Goal: Task Accomplishment & Management: Manage account settings

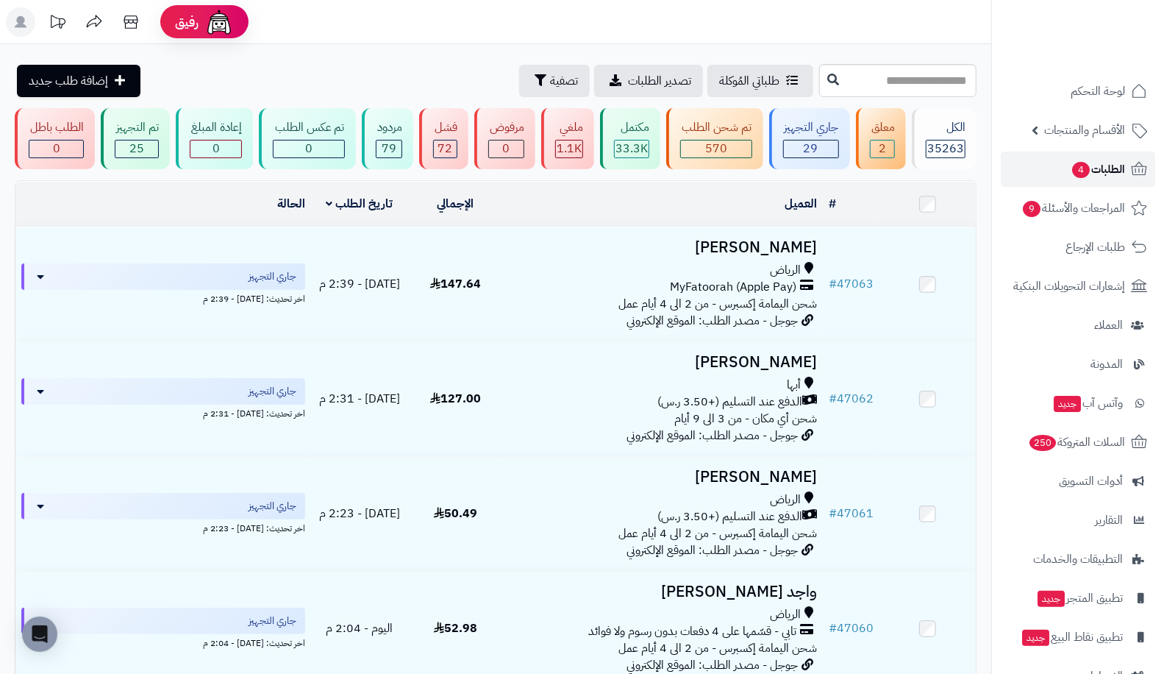
click at [1104, 165] on span "الطلبات 4" at bounding box center [1098, 169] width 54 height 21
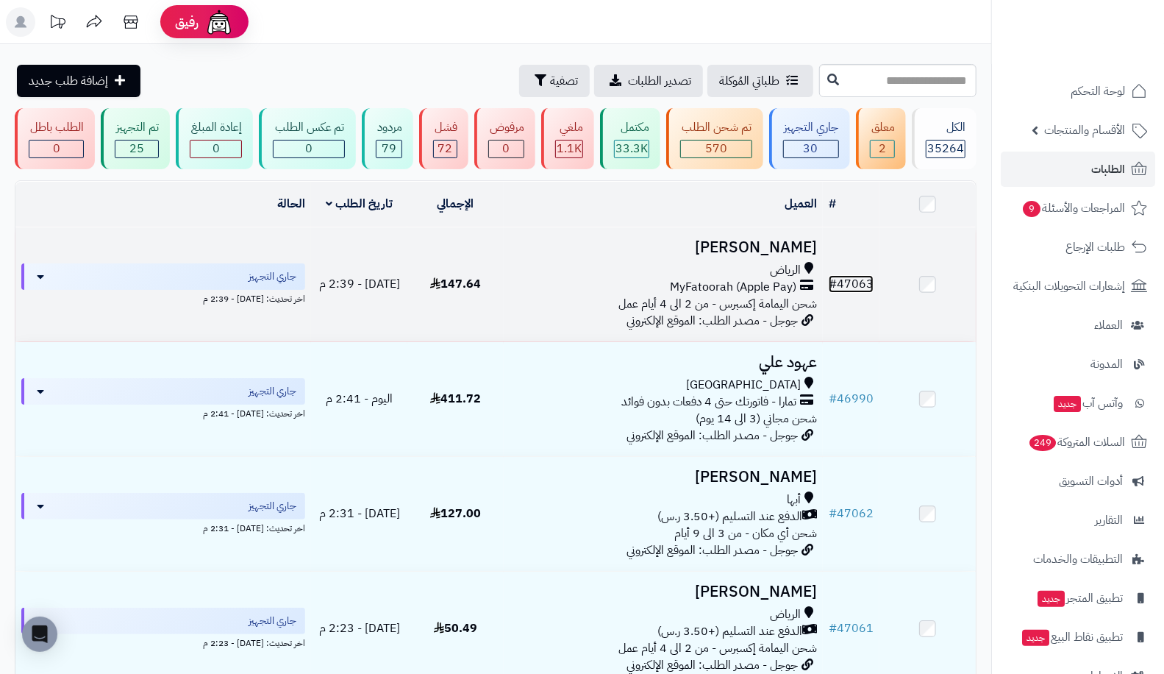
click at [854, 280] on link "# 47063" at bounding box center [851, 284] width 45 height 18
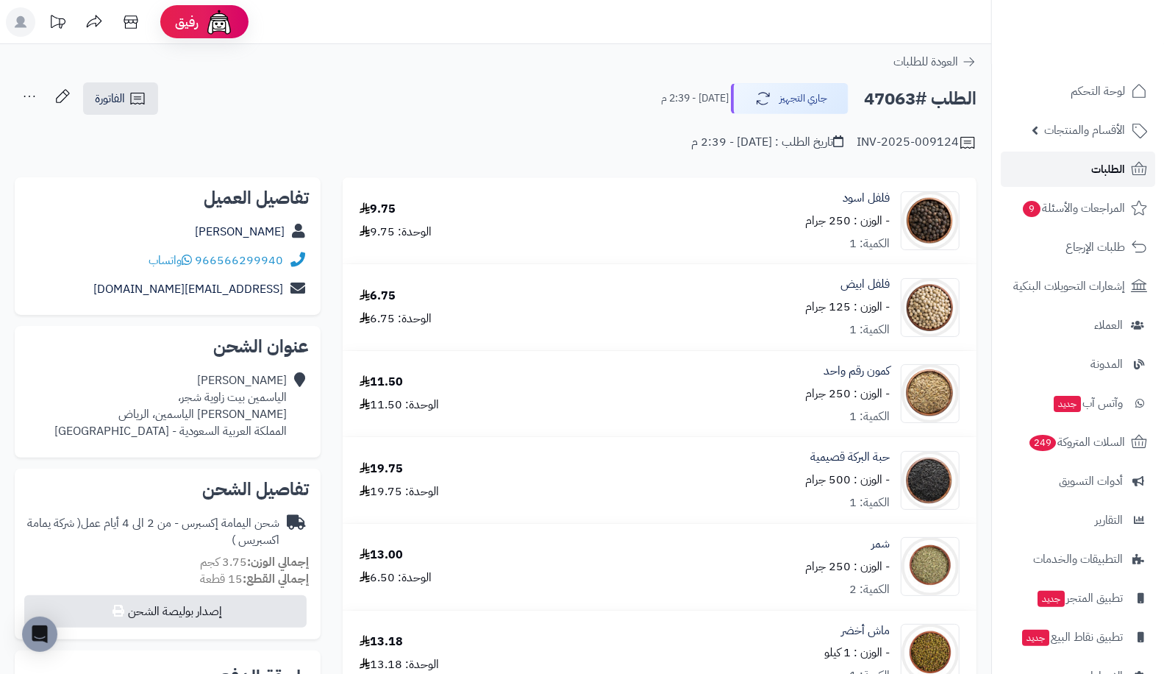
click at [1070, 160] on link "الطلبات" at bounding box center [1078, 169] width 154 height 35
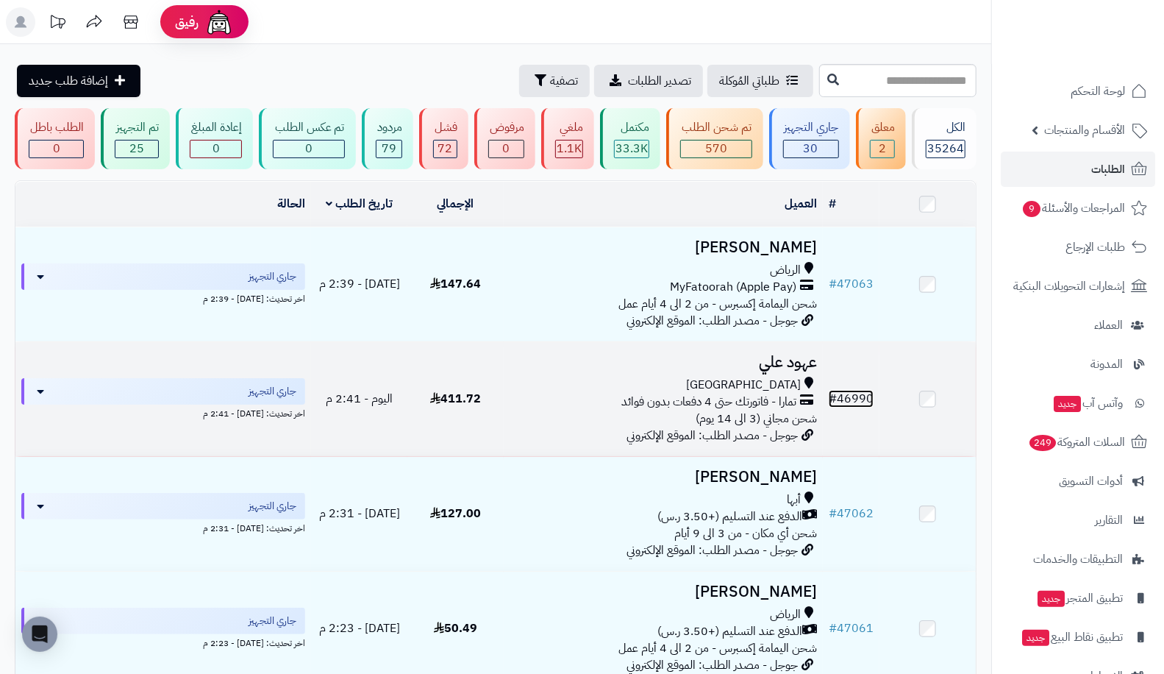
click at [851, 390] on link "# 46990" at bounding box center [851, 399] width 45 height 18
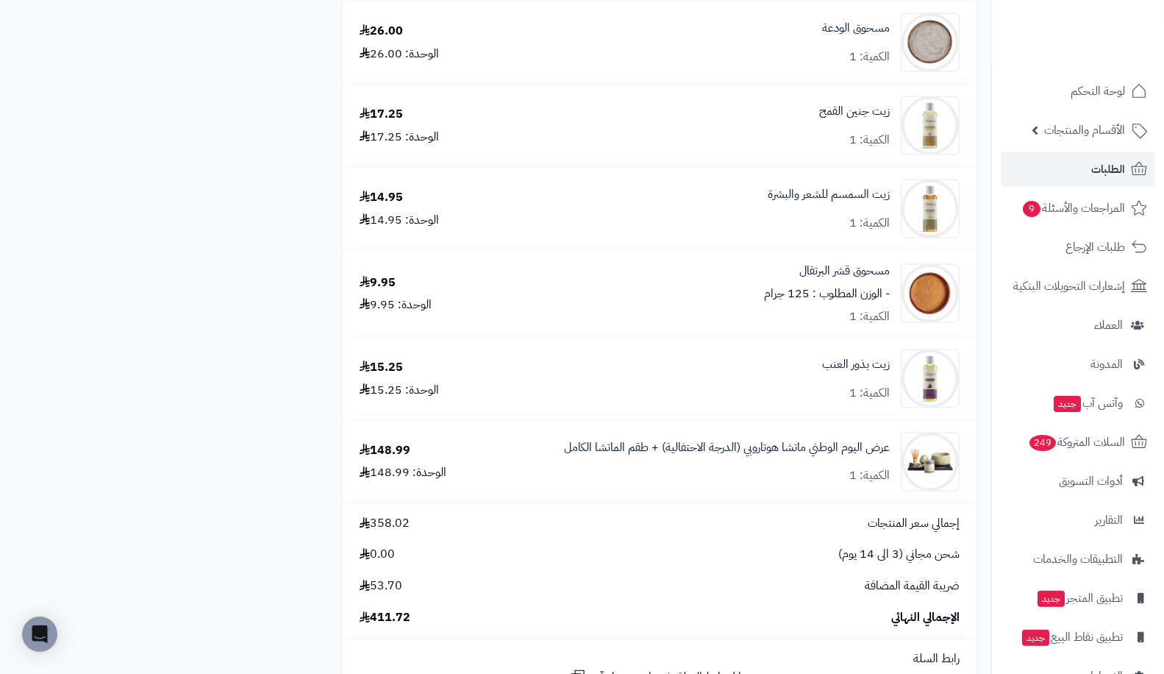
scroll to position [1281, 0]
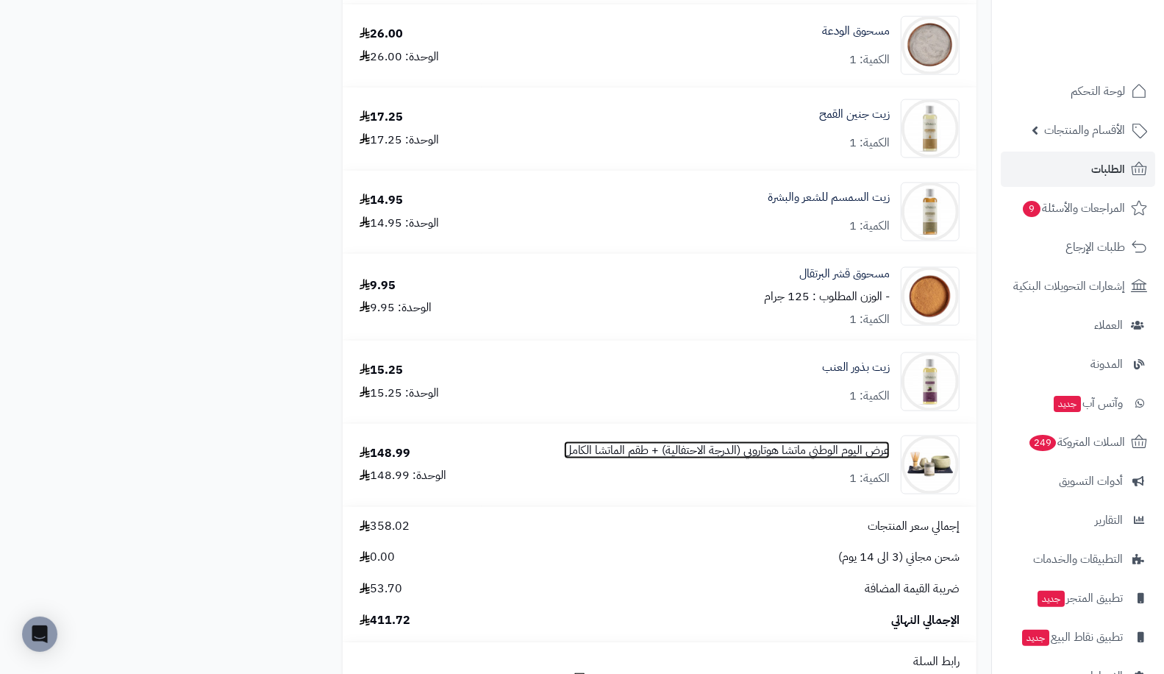
click at [630, 457] on link "عرض اليوم الوطني ماتشا هوتاروبي (الدرجة الاحتفالية) + طقم الماتشا الكامل" at bounding box center [727, 450] width 326 height 17
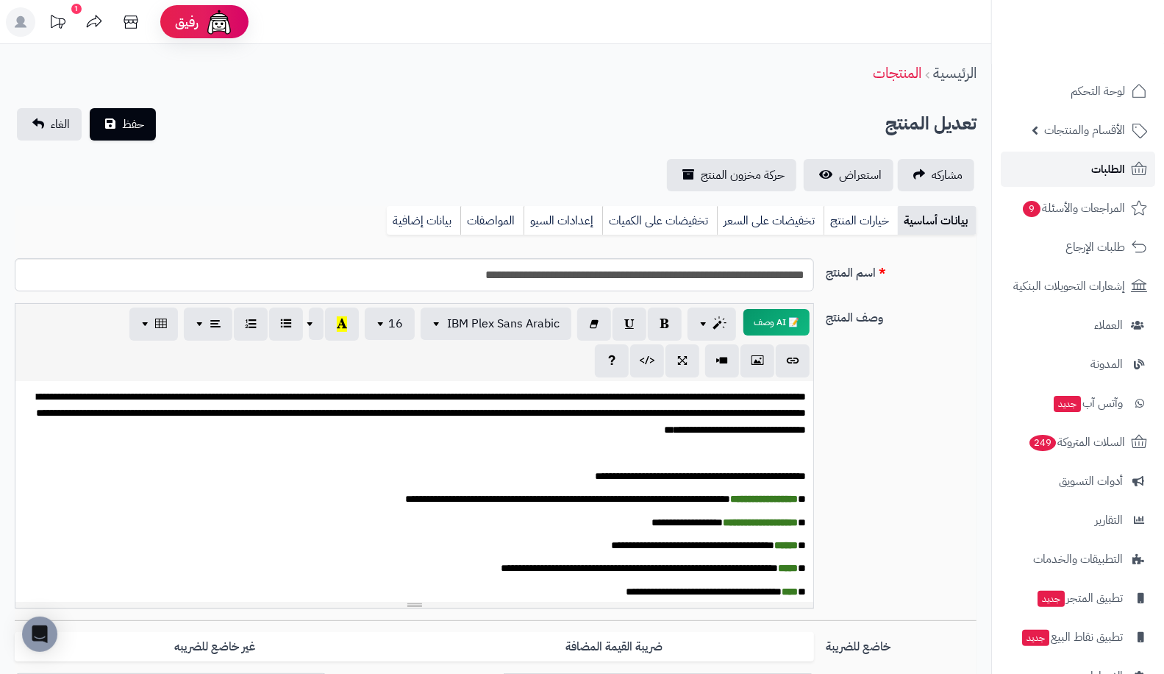
click at [1081, 173] on link "الطلبات" at bounding box center [1078, 169] width 154 height 35
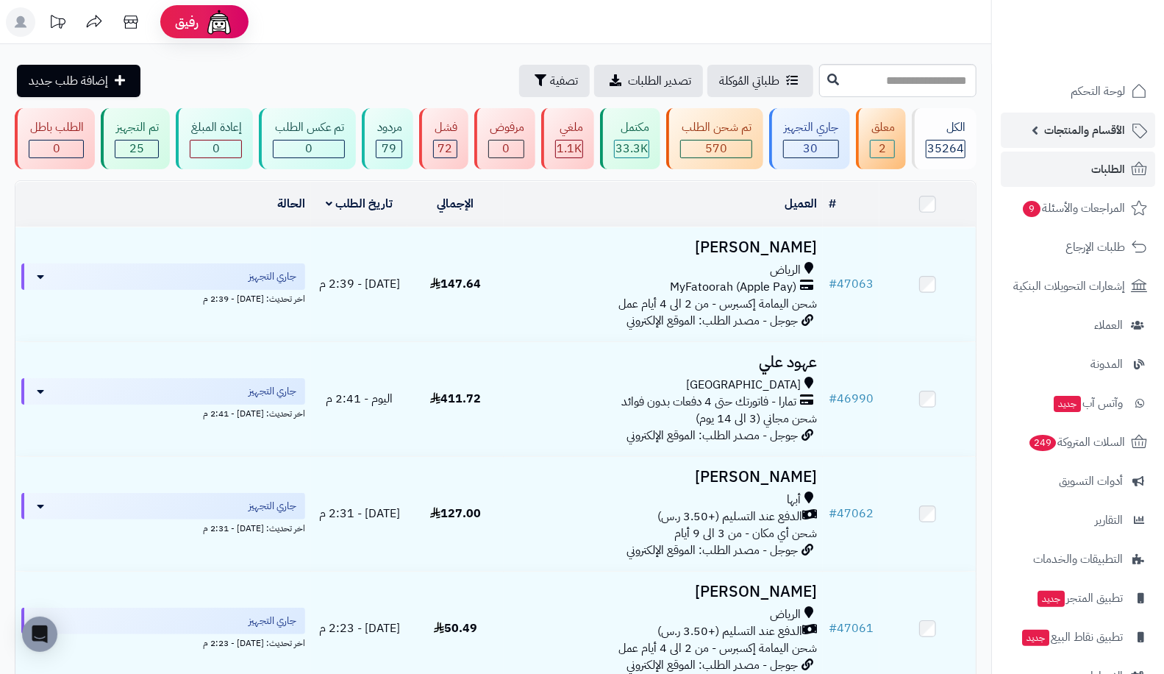
click at [1067, 124] on span "الأقسام والمنتجات" at bounding box center [1084, 130] width 81 height 21
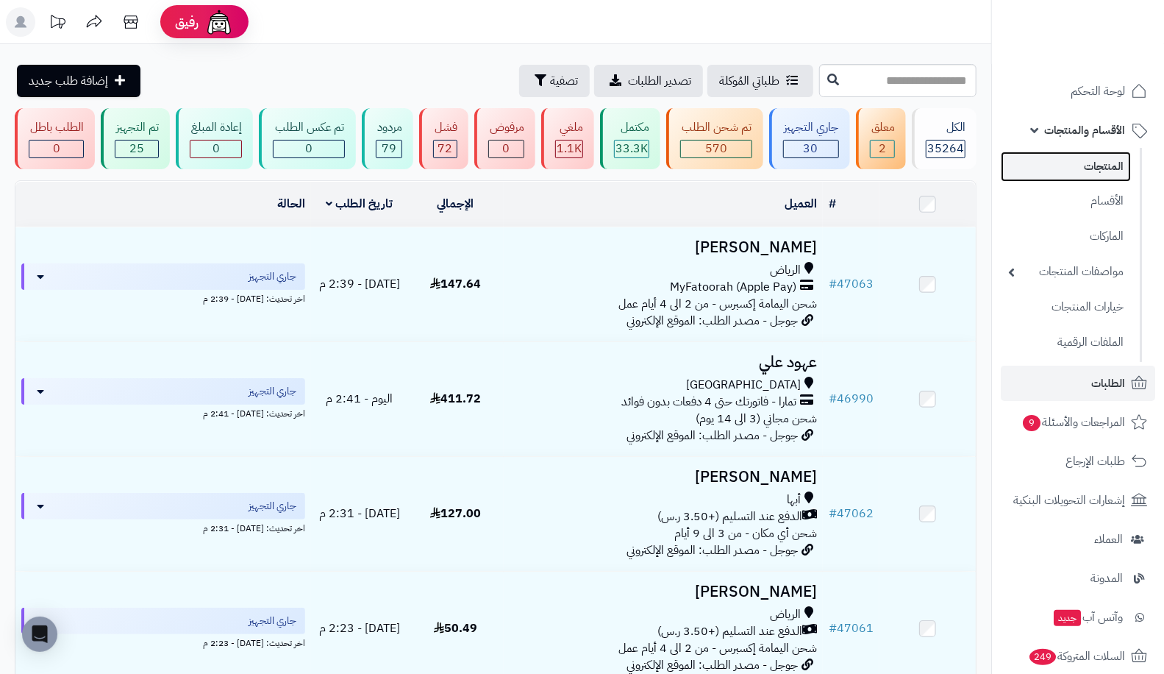
click at [1076, 157] on link "المنتجات" at bounding box center [1066, 167] width 130 height 30
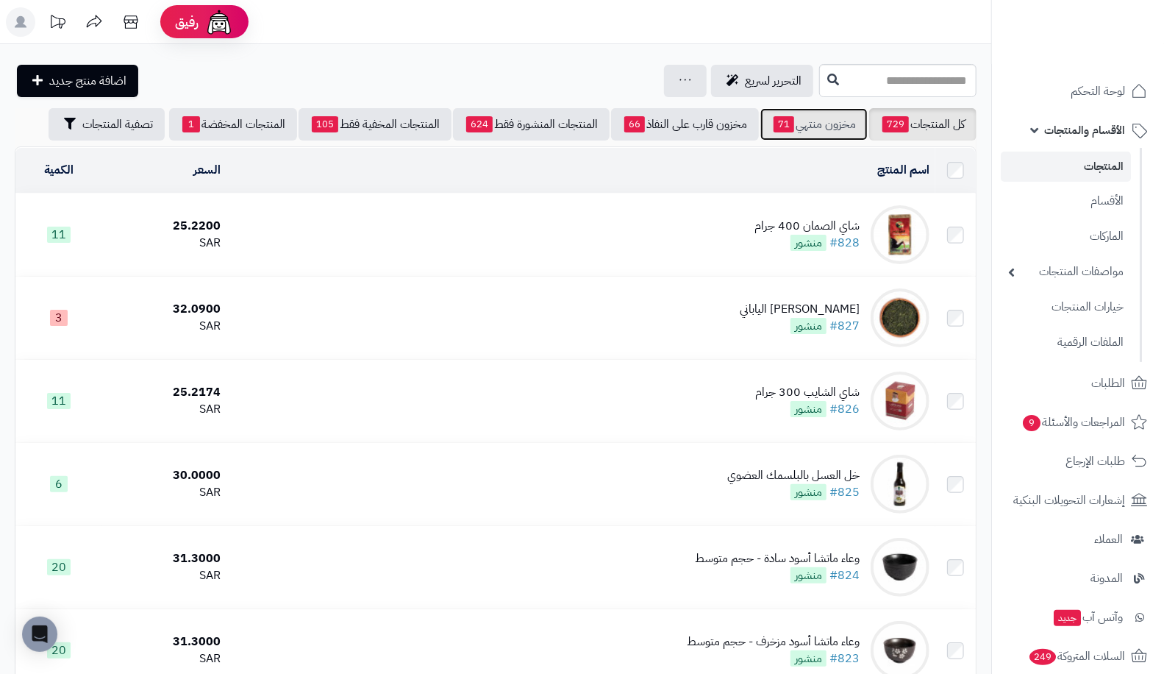
click at [816, 112] on link "مخزون منتهي 71" at bounding box center [814, 124] width 107 height 32
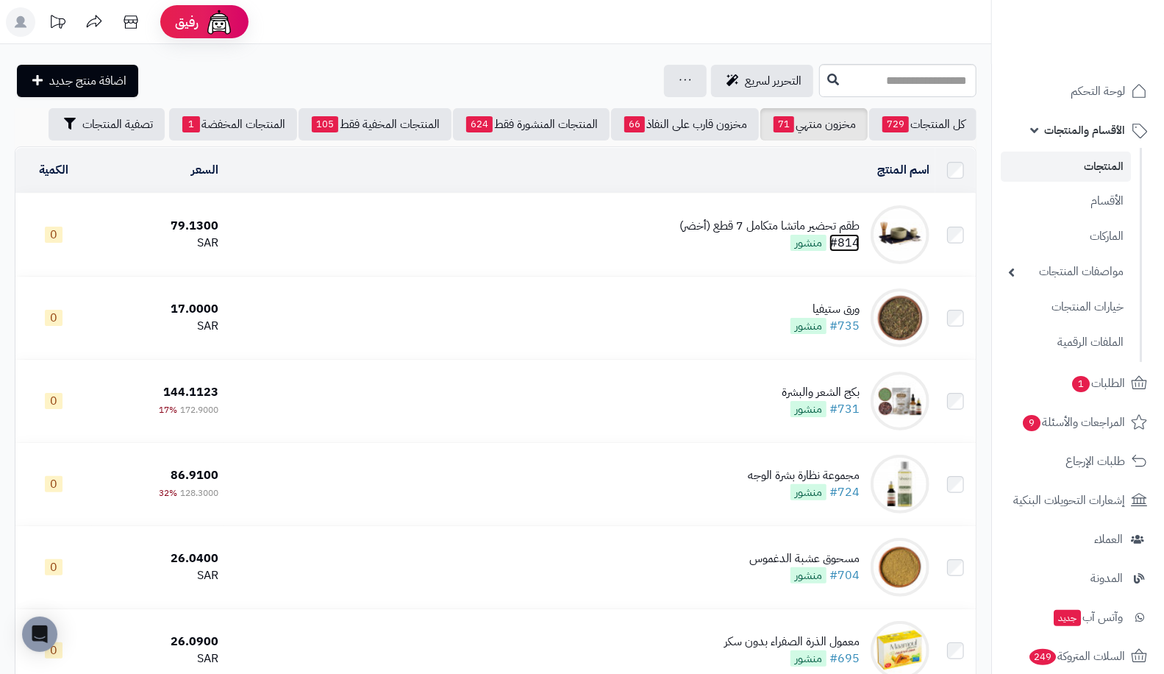
click at [854, 238] on link "#814" at bounding box center [845, 243] width 30 height 18
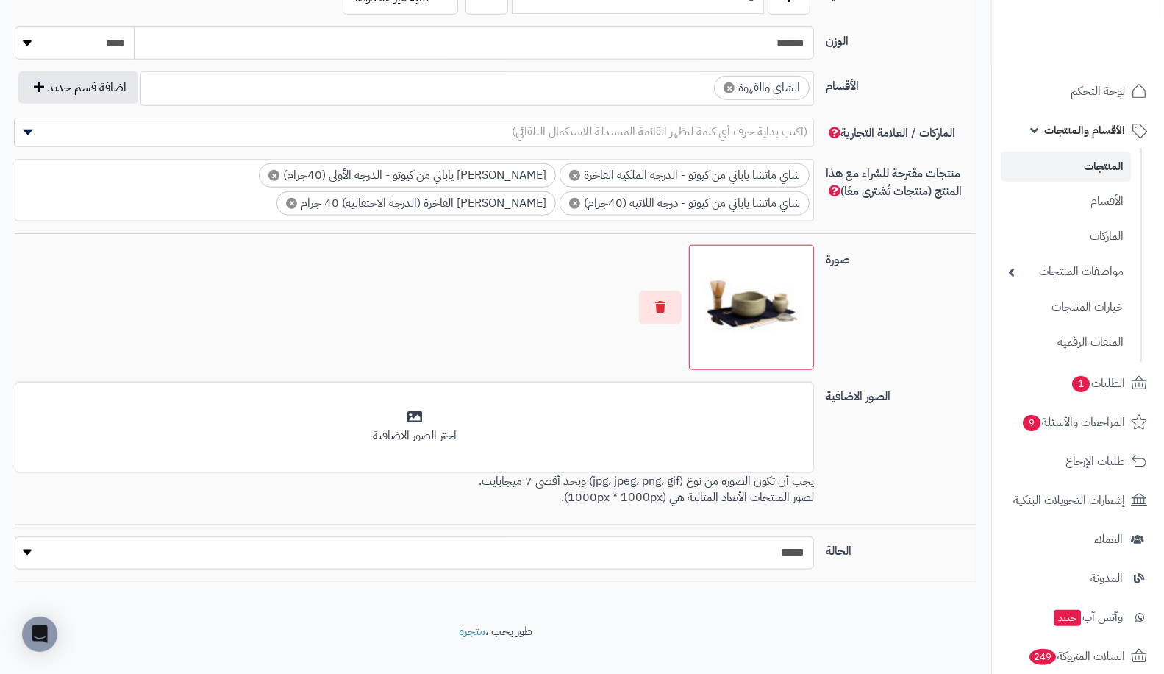
scroll to position [822, 0]
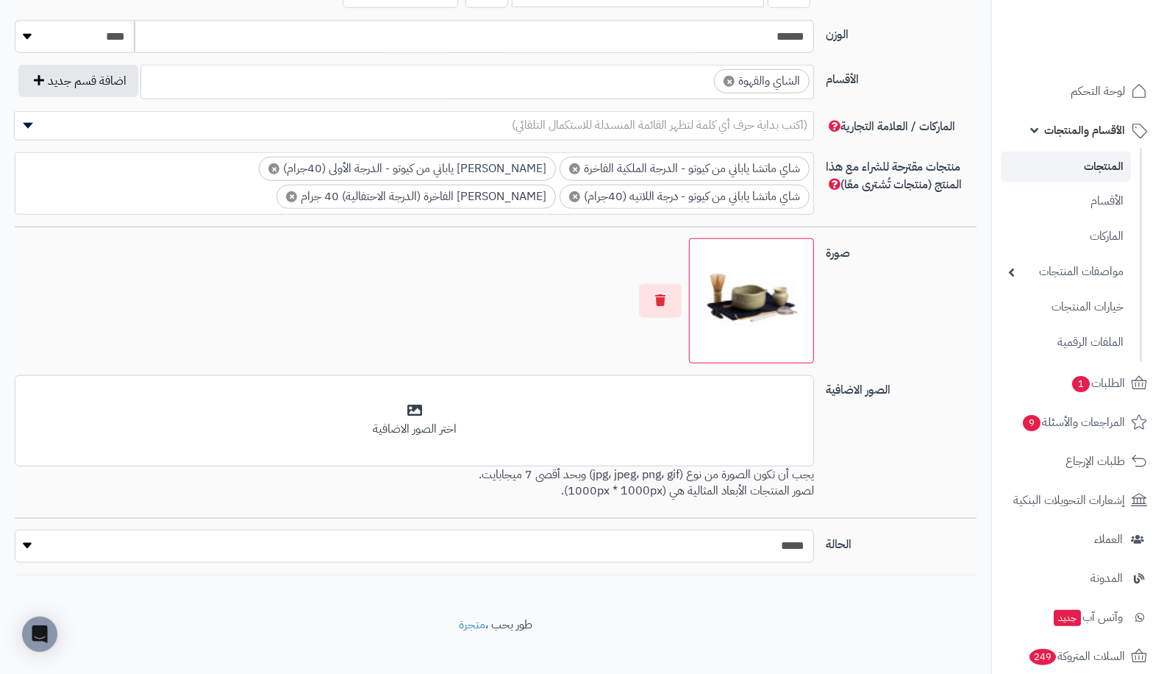
click at [715, 538] on select "***** ****" at bounding box center [415, 546] width 800 height 33
select select "*"
click at [15, 530] on select "***** ****" at bounding box center [415, 546] width 800 height 33
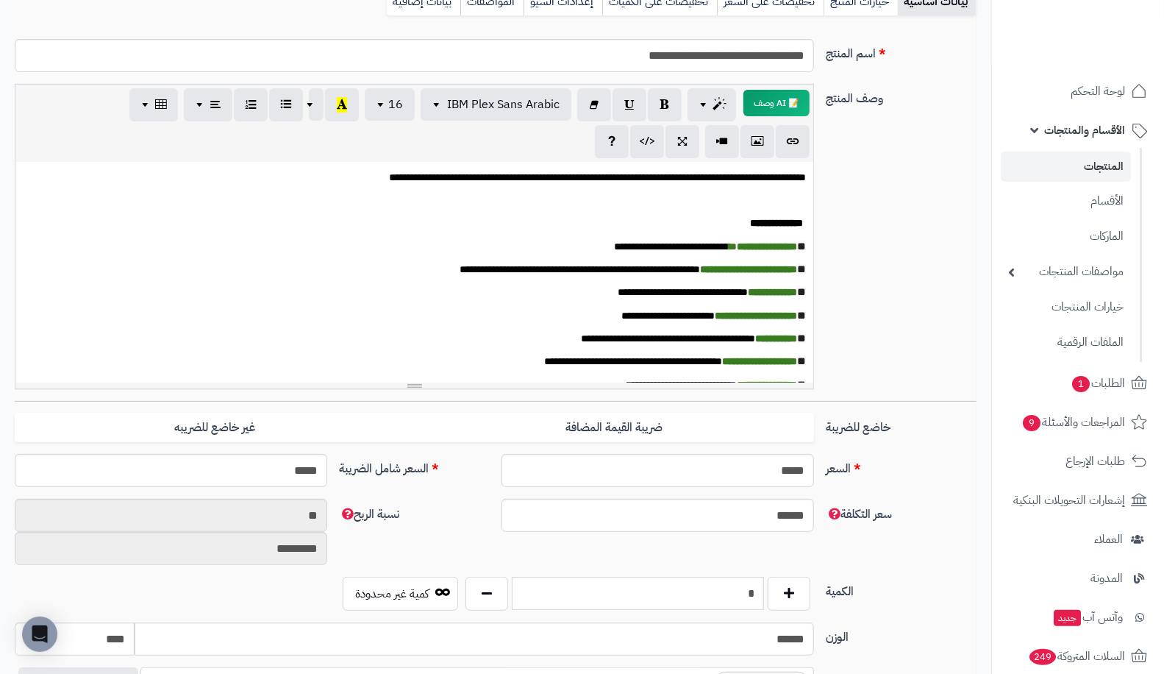
scroll to position [0, 0]
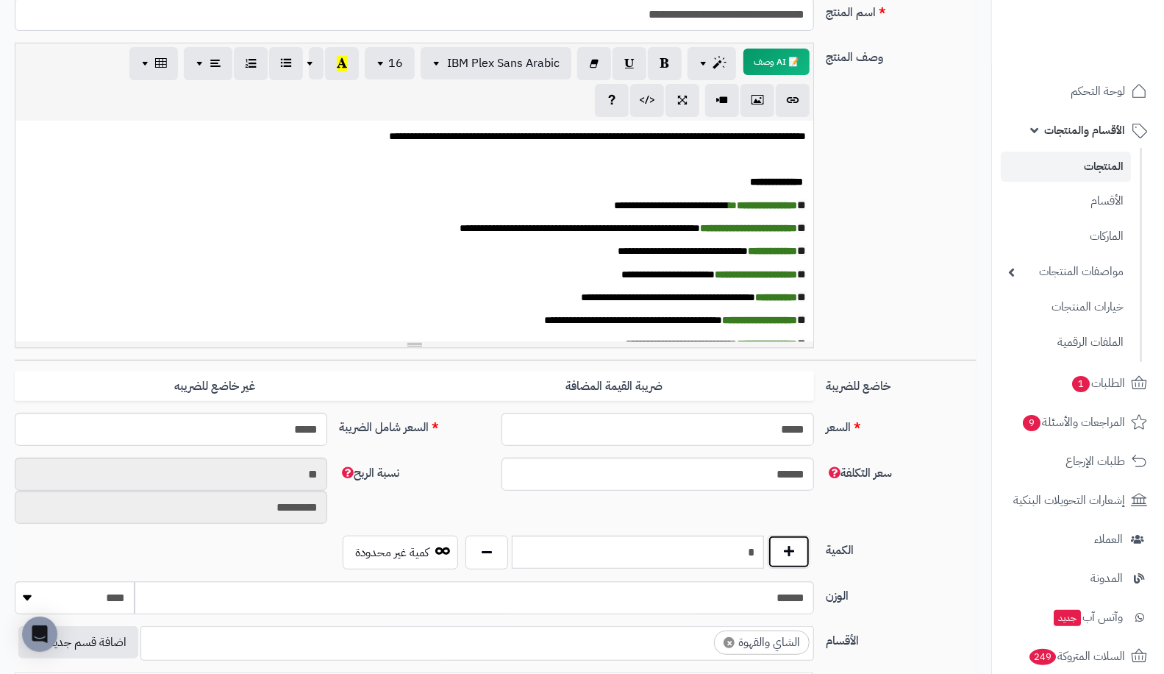
click at [805, 549] on button "button" at bounding box center [789, 552] width 43 height 34
type input "*"
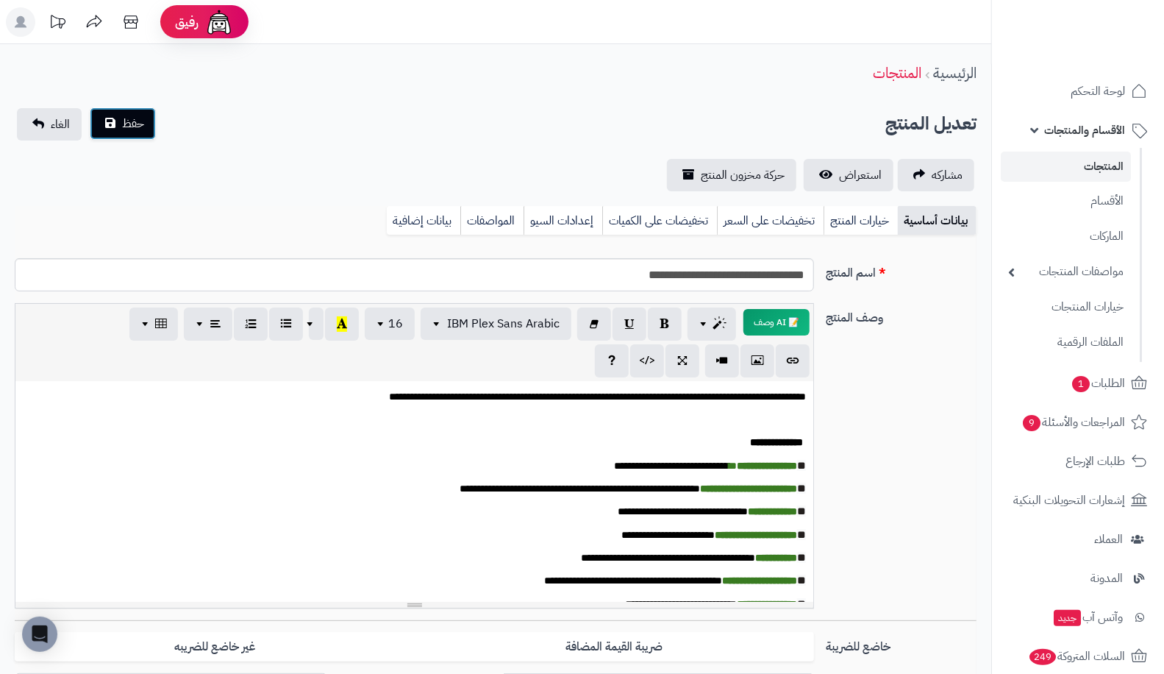
click at [122, 121] on span "حفظ" at bounding box center [133, 124] width 22 height 18
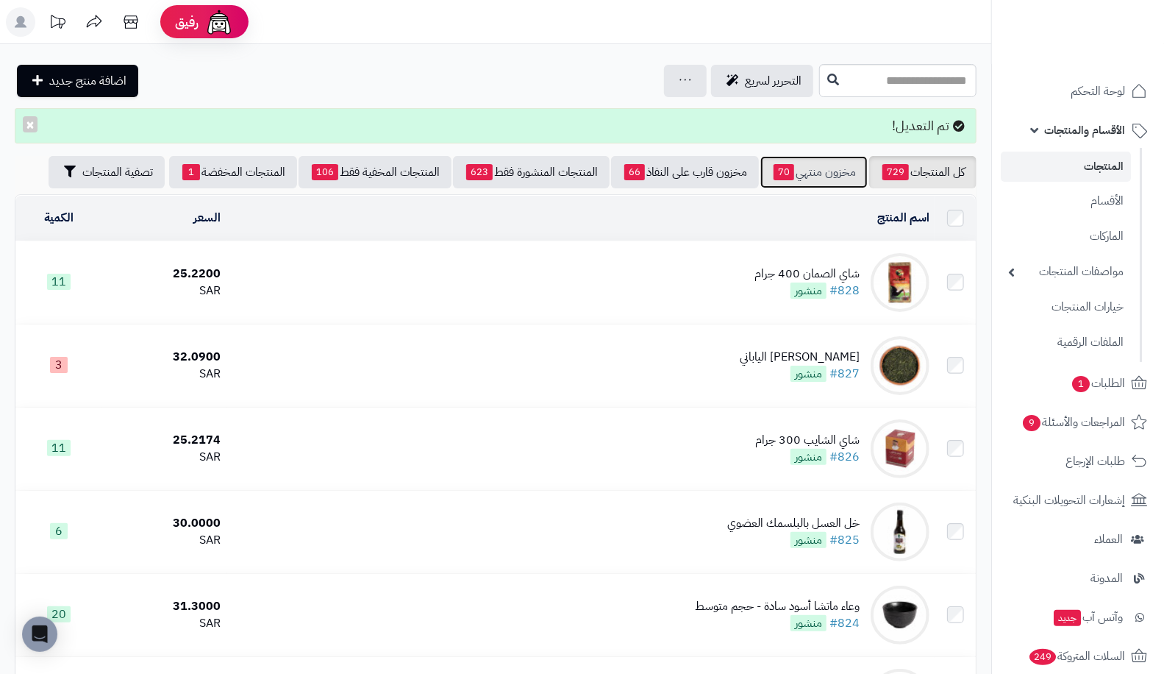
click at [803, 175] on link "مخزون منتهي 70" at bounding box center [814, 172] width 107 height 32
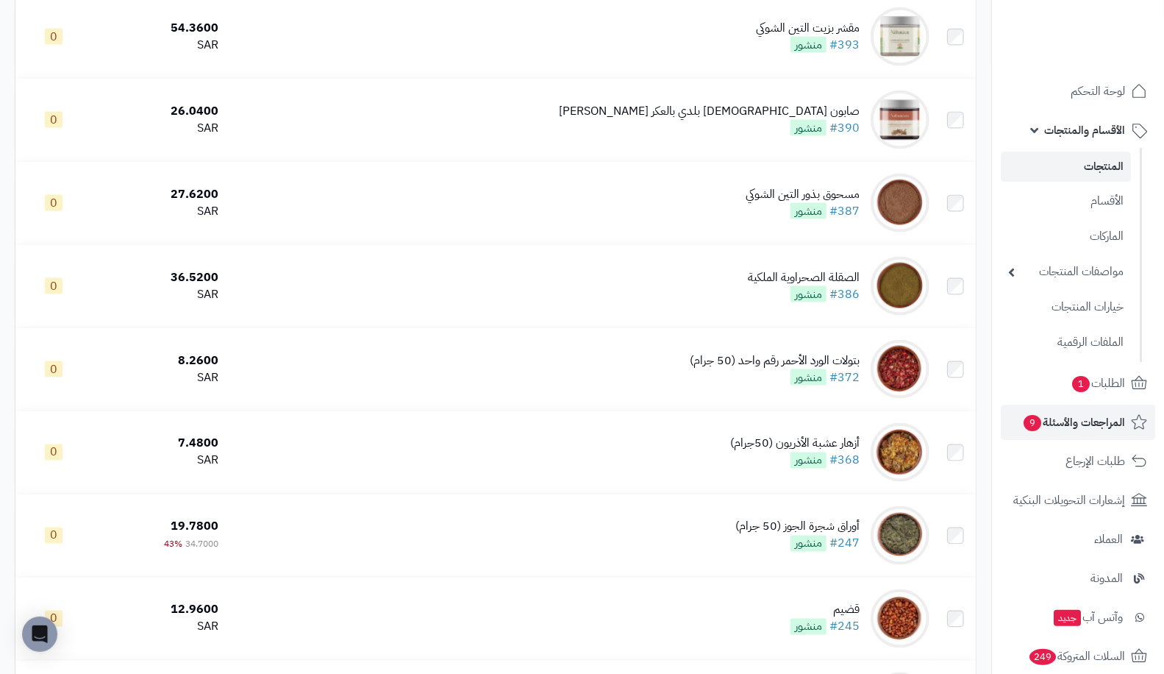
scroll to position [4853, 0]
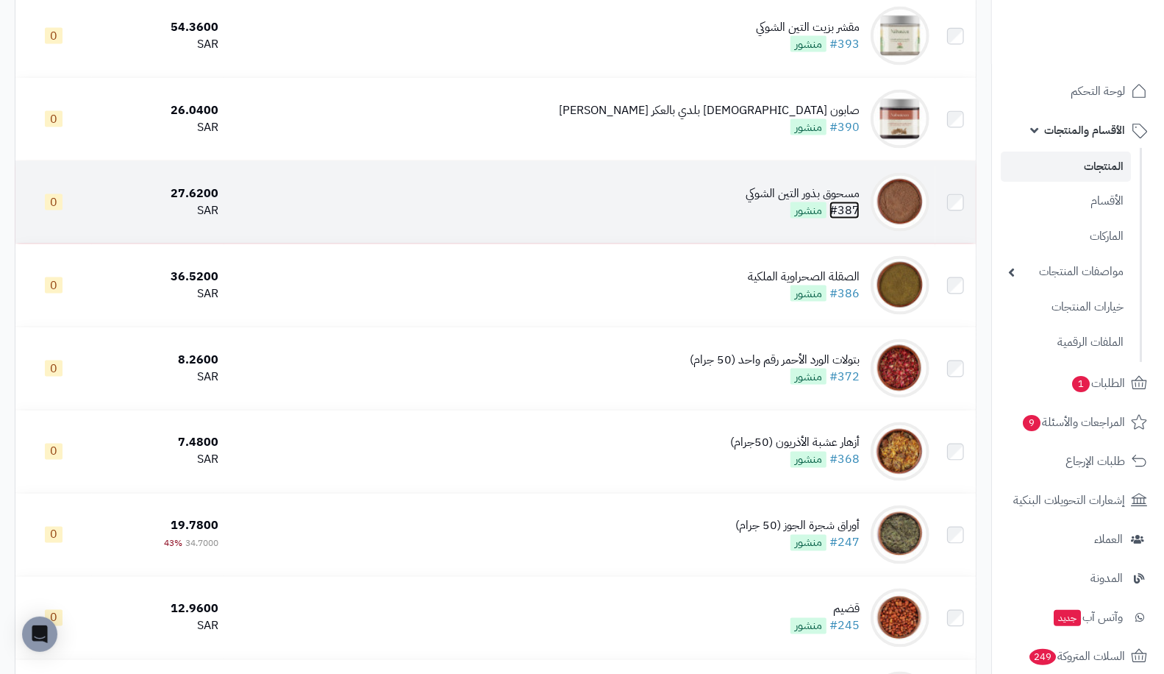
click at [853, 215] on link "#387" at bounding box center [845, 211] width 30 height 18
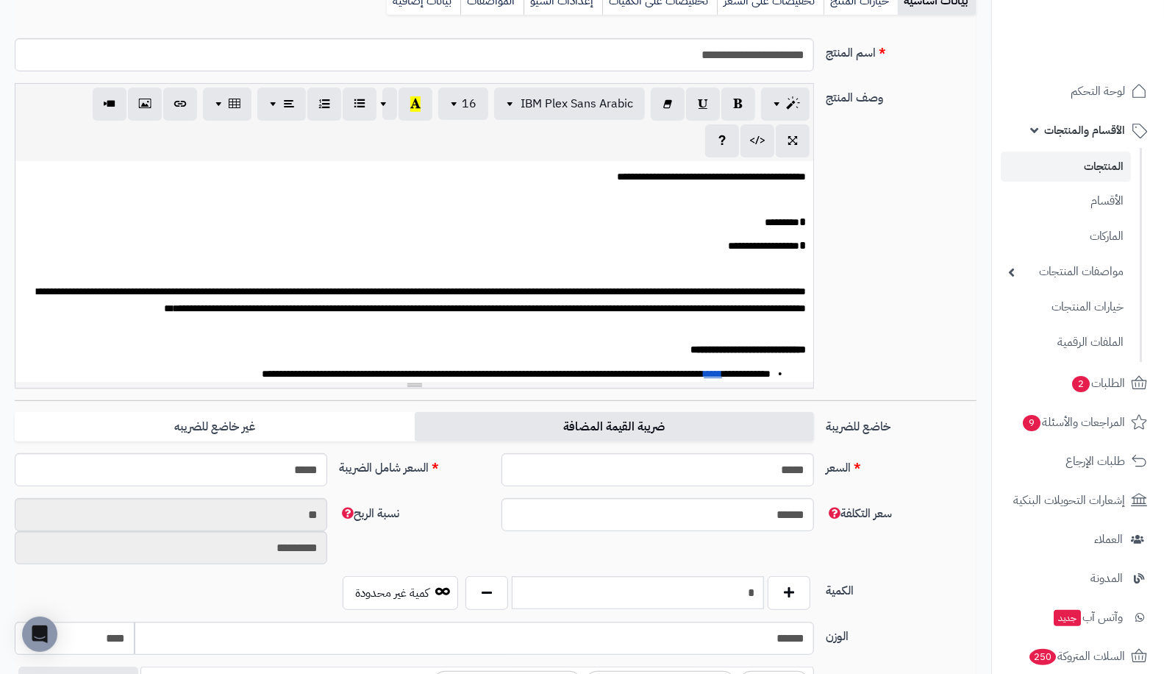
scroll to position [221, 0]
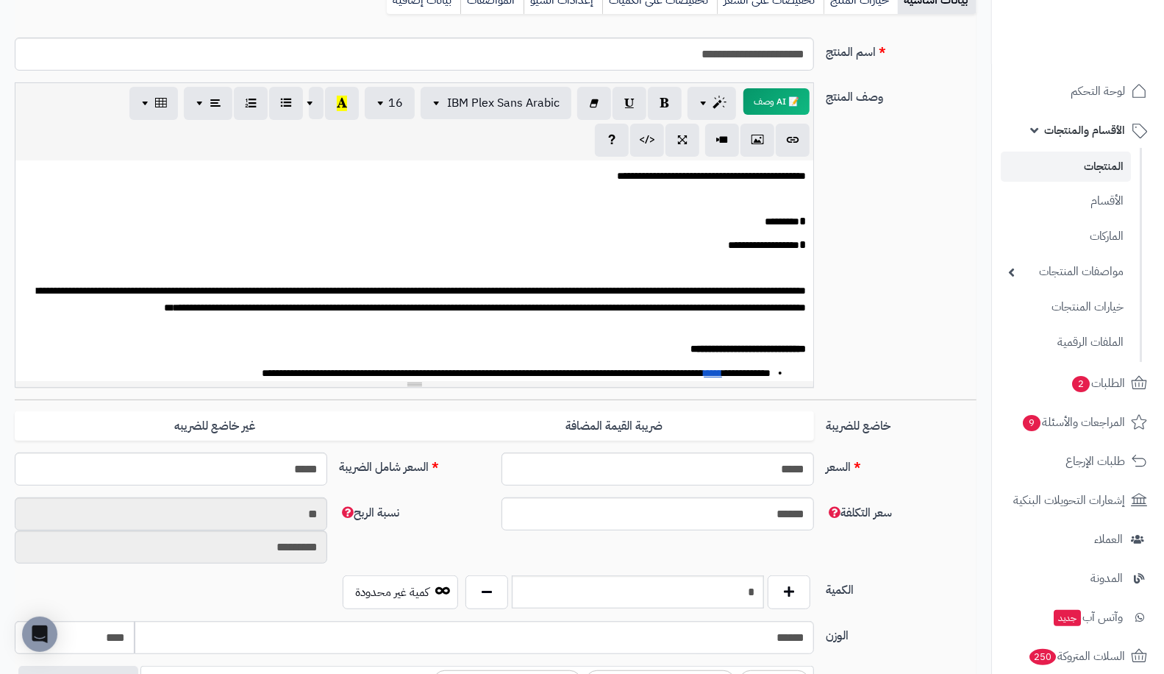
drag, startPoint x: 671, startPoint y: 571, endPoint x: 680, endPoint y: 579, distance: 12.0
click at [680, 579] on div "**********" at bounding box center [496, 601] width 962 height 1150
drag, startPoint x: 685, startPoint y: 581, endPoint x: 786, endPoint y: 589, distance: 101.1
click at [786, 589] on div "*" at bounding box center [638, 592] width 353 height 34
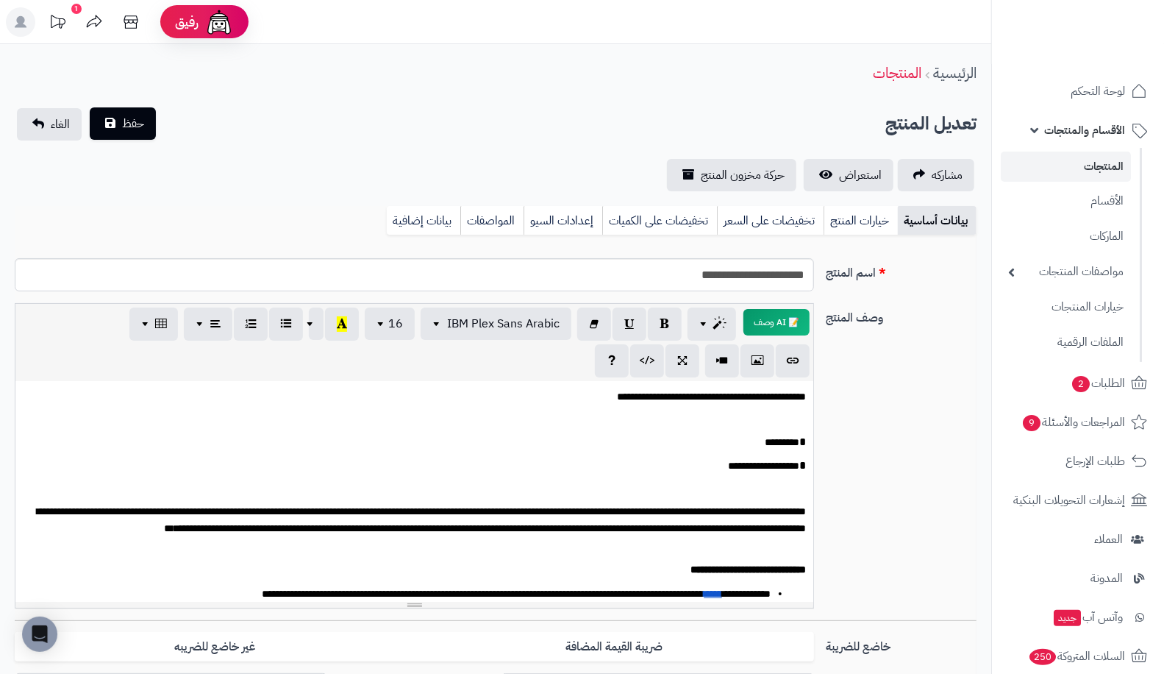
type input "**"
click at [135, 130] on span "حفظ" at bounding box center [133, 124] width 22 height 18
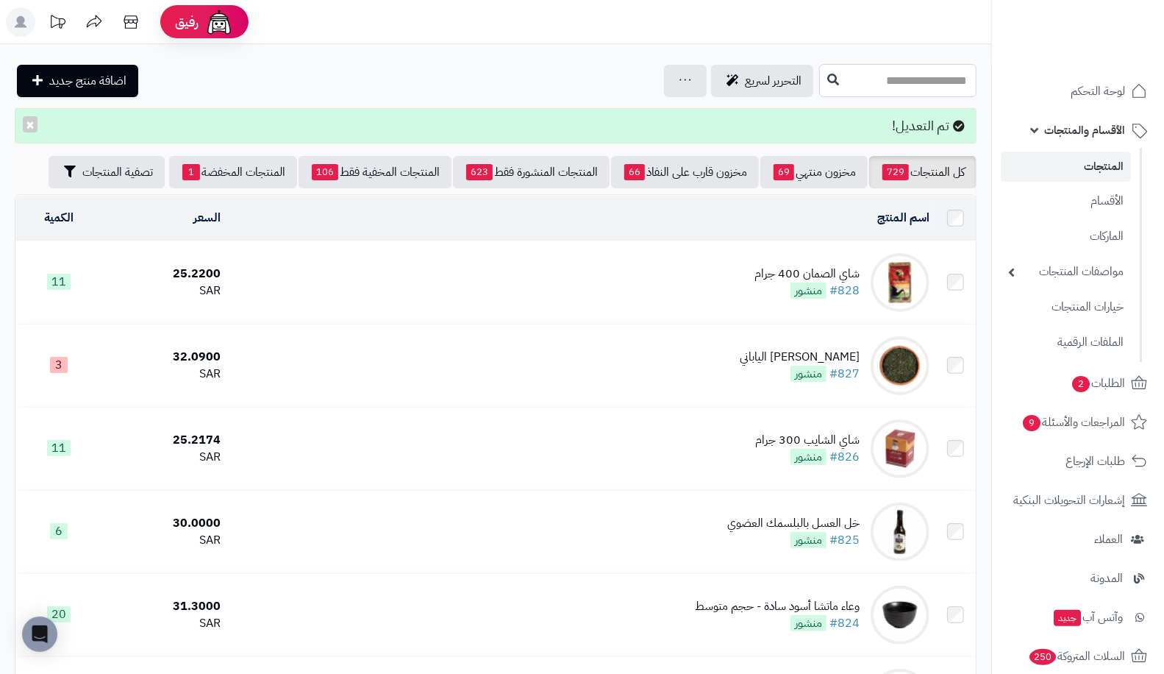
click at [899, 65] on input "text" at bounding box center [897, 80] width 157 height 33
type input "*****"
click at [905, 118] on link "عشبة الداد" at bounding box center [897, 115] width 157 height 27
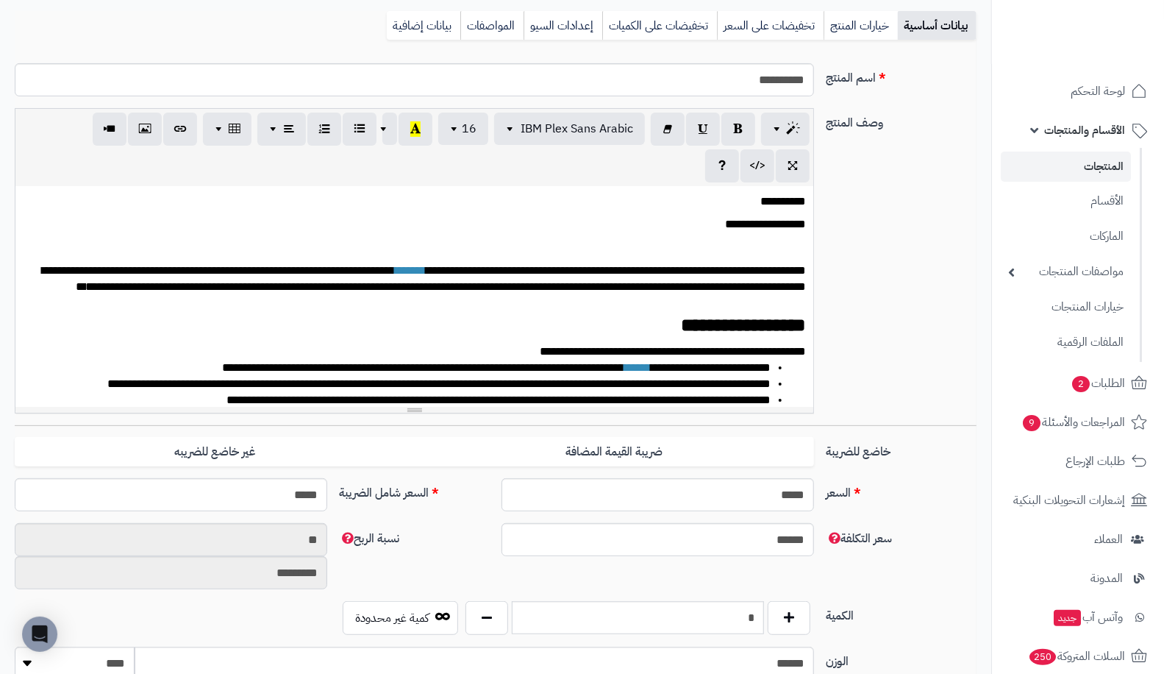
scroll to position [207, 0]
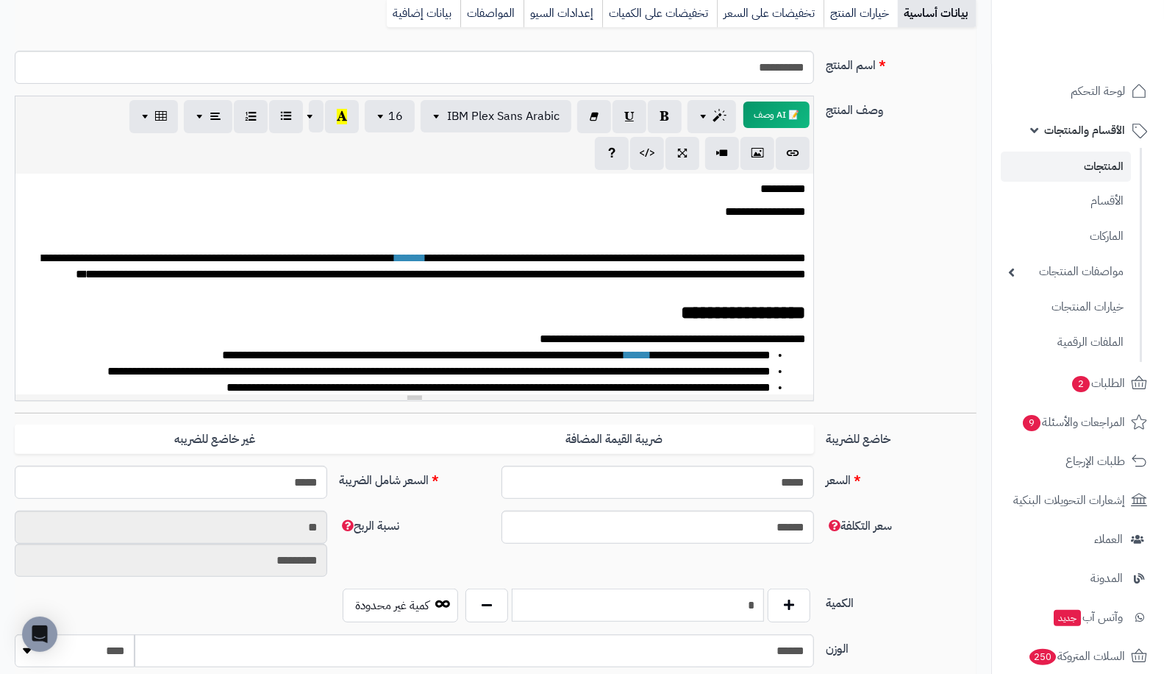
drag, startPoint x: 719, startPoint y: 607, endPoint x: 789, endPoint y: 620, distance: 71.1
click at [789, 620] on div "الكمية * كمية غير محدودة" at bounding box center [496, 611] width 974 height 46
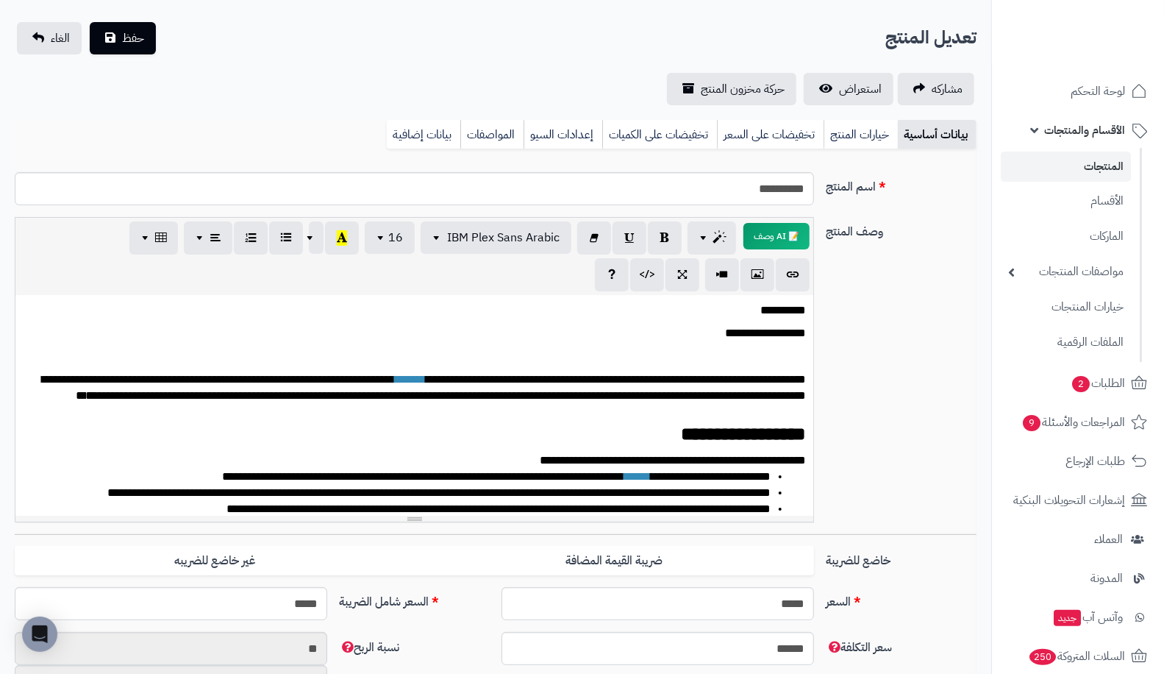
scroll to position [0, 0]
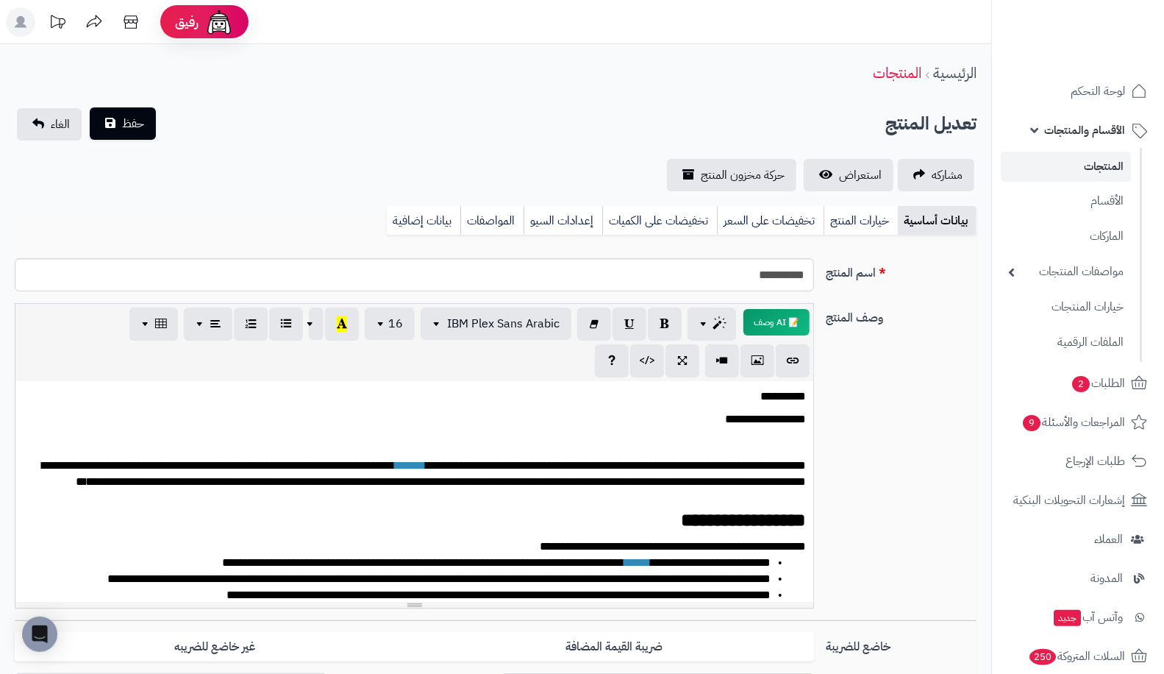
type input "**"
click at [136, 127] on span "حفظ" at bounding box center [133, 124] width 22 height 18
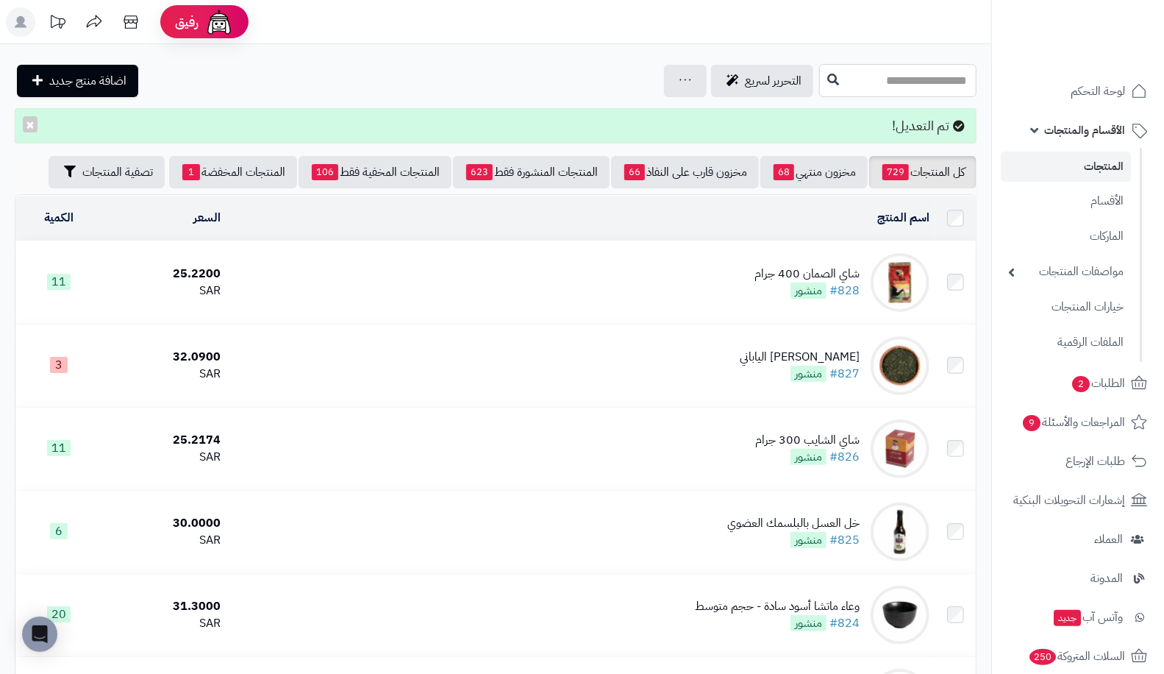
click at [921, 64] on input "text" at bounding box center [897, 80] width 157 height 33
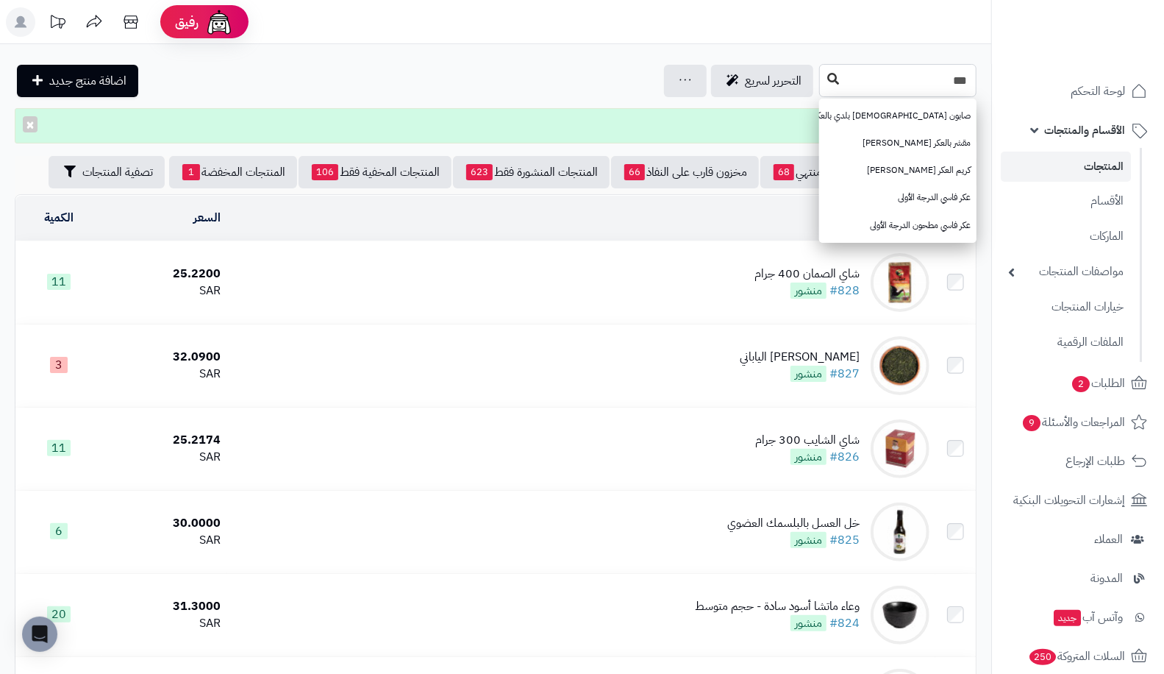
type input "***"
click at [822, 67] on button at bounding box center [833, 79] width 22 height 28
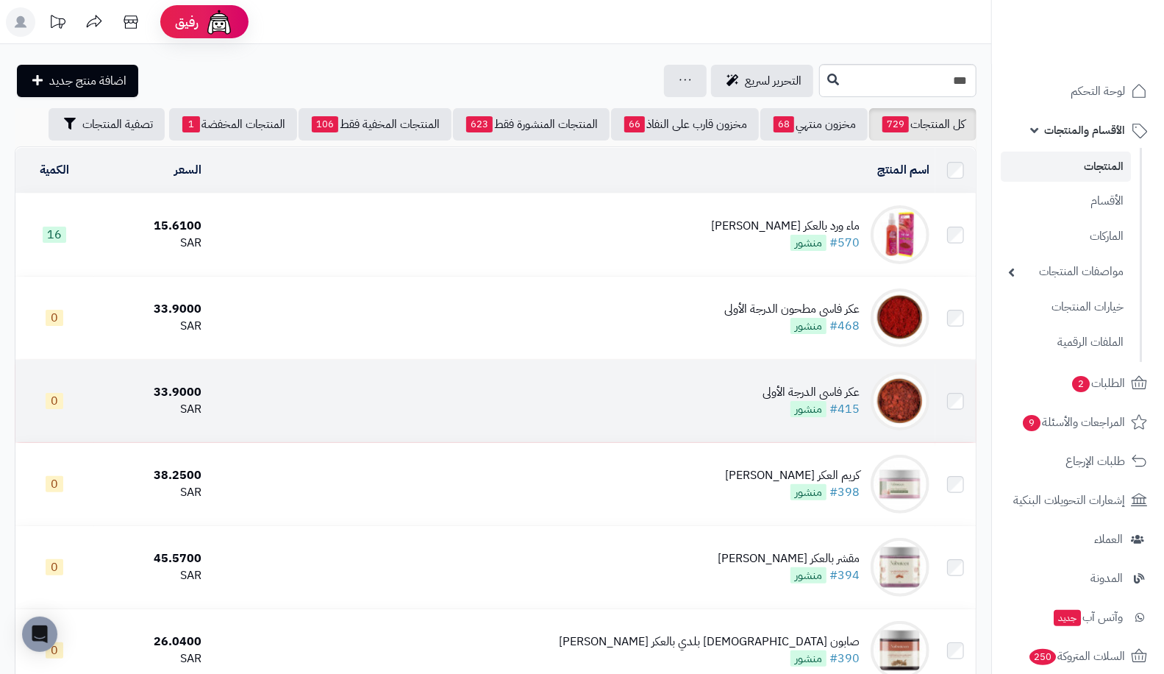
click at [858, 419] on td "عكر فاسي الدرجة الأولى #415 منشور" at bounding box center [571, 401] width 728 height 82
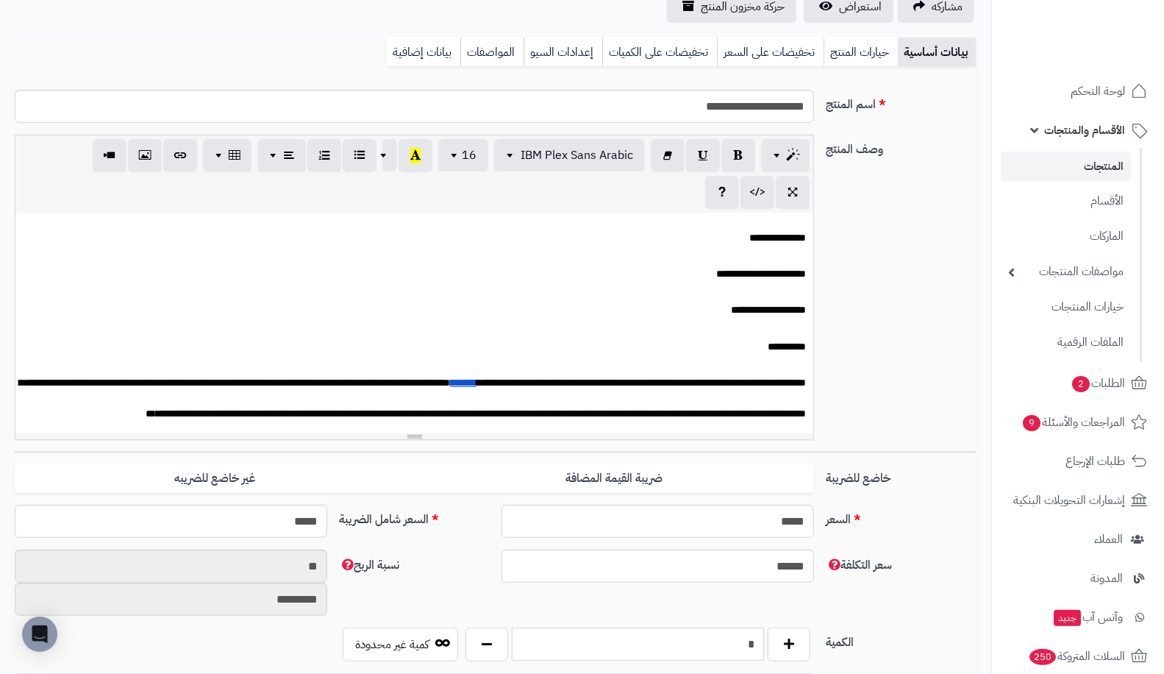
scroll to position [169, 0]
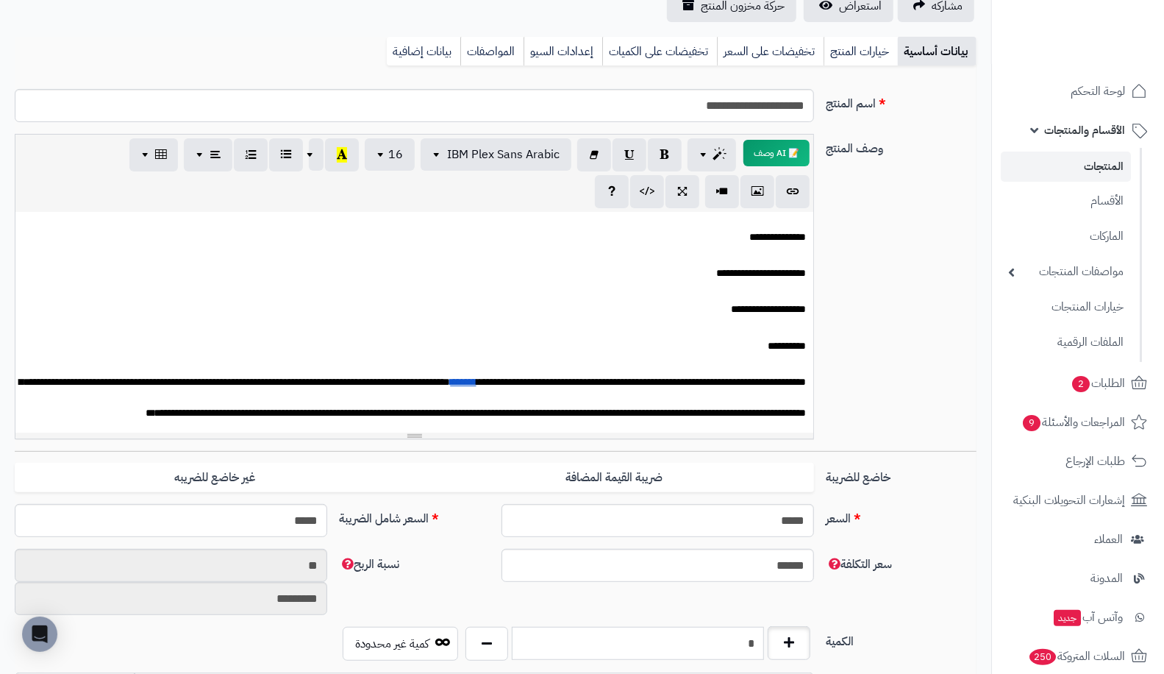
drag, startPoint x: 708, startPoint y: 646, endPoint x: 786, endPoint y: 648, distance: 77.3
click at [786, 648] on div "*" at bounding box center [638, 644] width 353 height 34
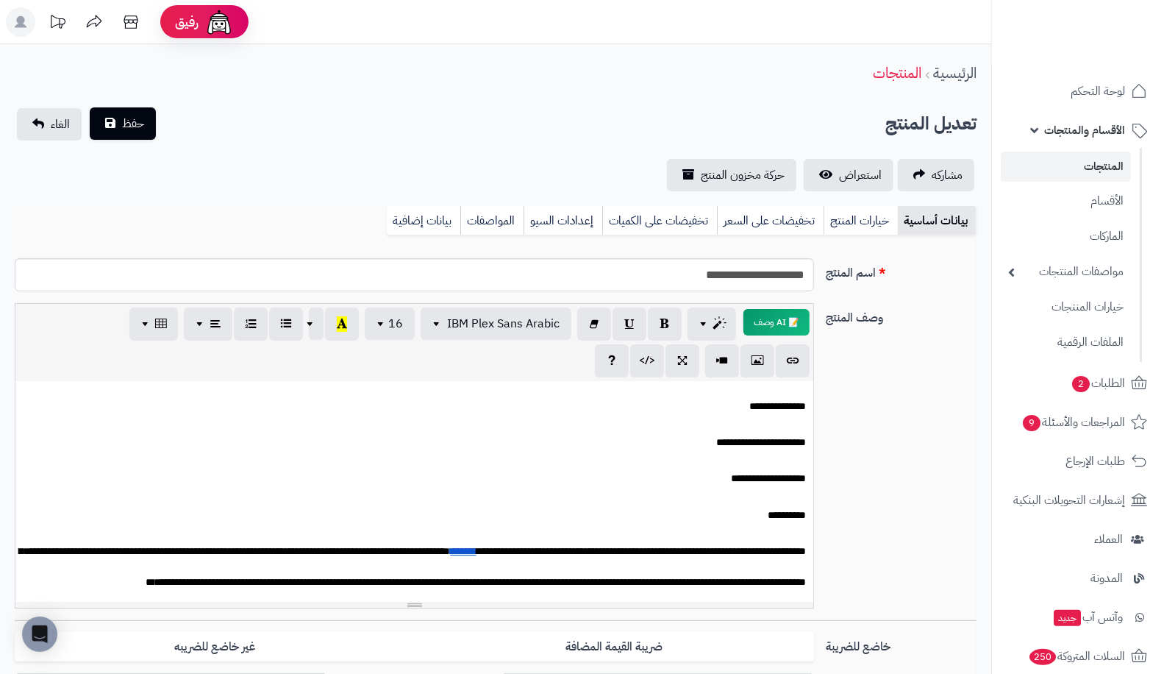
type input "**"
click at [124, 128] on span "حفظ" at bounding box center [133, 124] width 22 height 18
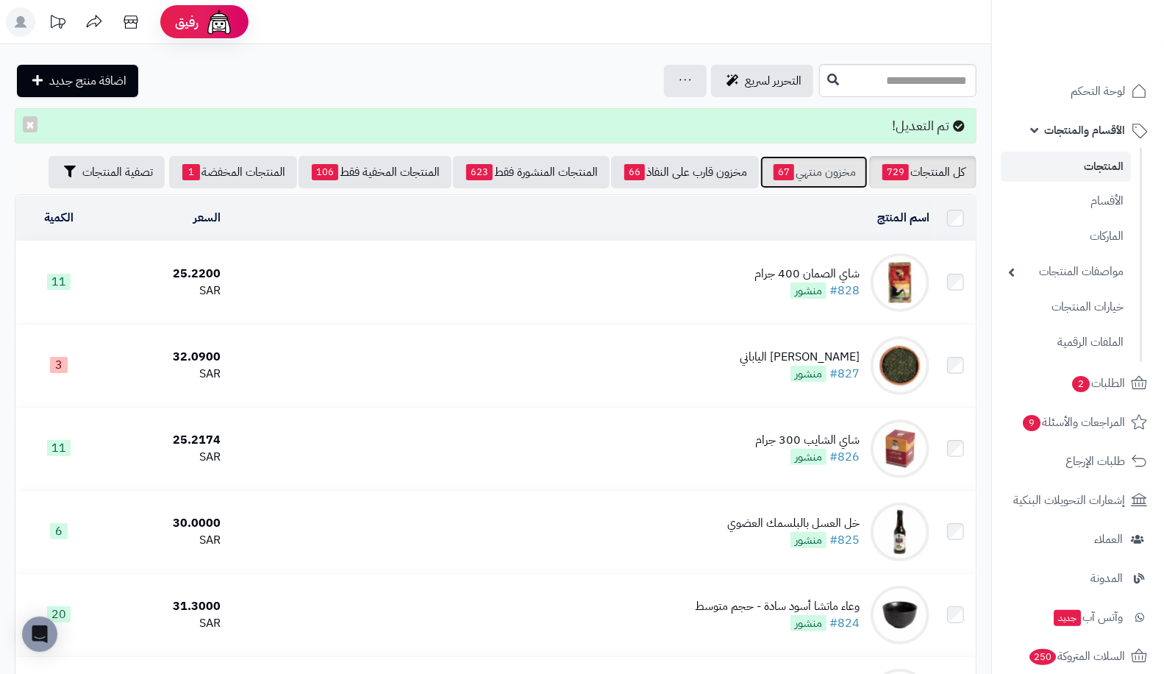
click at [809, 166] on link "مخزون منتهي 67" at bounding box center [814, 172] width 107 height 32
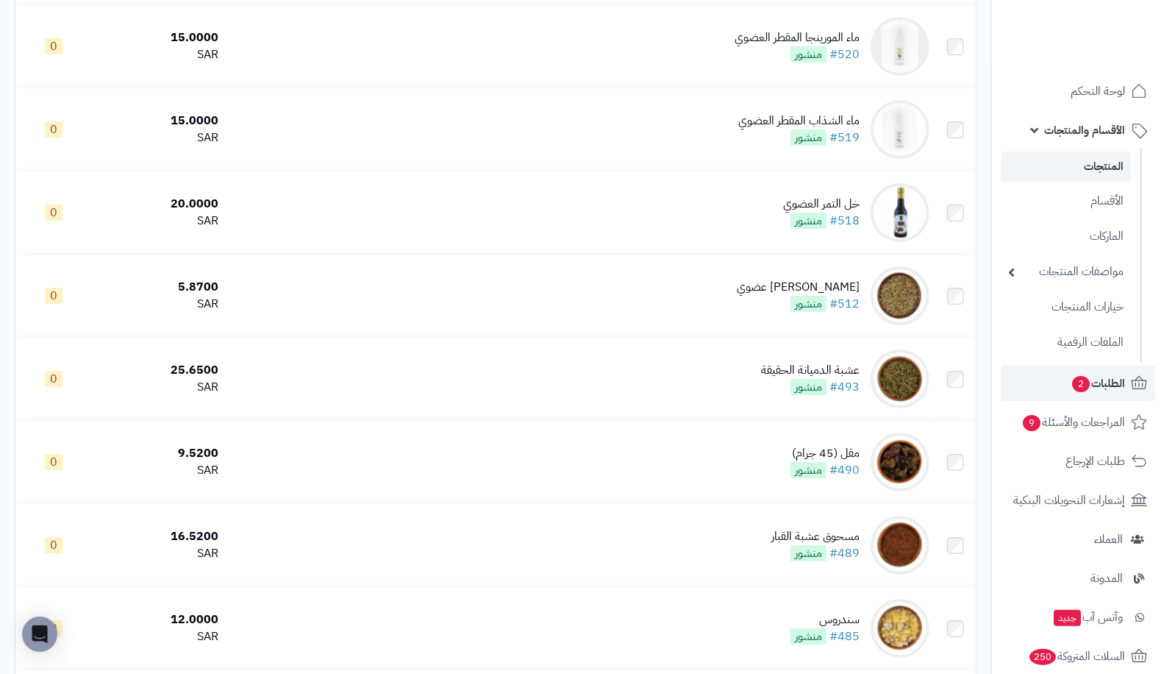
scroll to position [3262, 0]
